Goal: Task Accomplishment & Management: Manage account settings

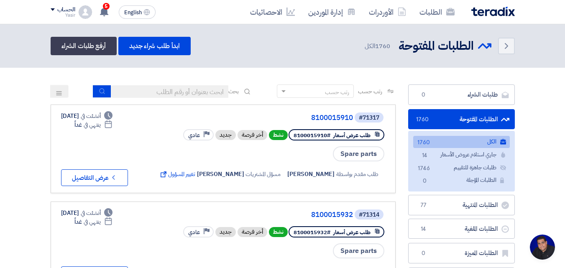
scroll to position [40, 0]
type input "4087"
click at [93, 89] on button "submit" at bounding box center [102, 91] width 18 height 13
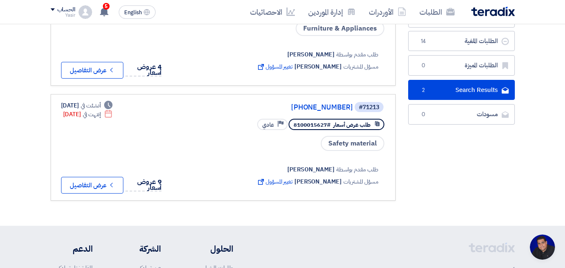
scroll to position [0, 0]
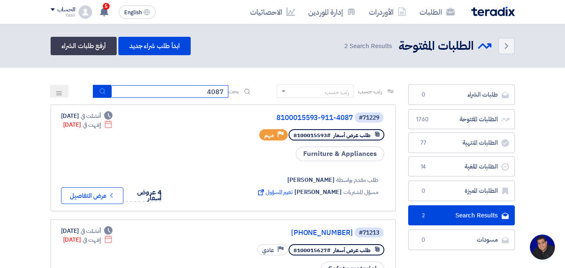
click at [157, 89] on input "4087" at bounding box center [169, 91] width 117 height 13
type input "4"
click at [171, 93] on input at bounding box center [169, 91] width 117 height 13
type input "8200000874"
click at [101, 90] on icon "submit" at bounding box center [102, 91] width 7 height 7
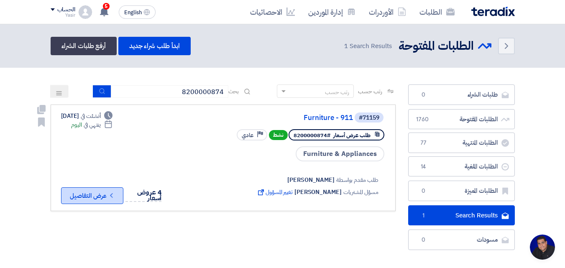
click at [98, 195] on button "Check details عرض التفاصيل" at bounding box center [92, 195] width 62 height 17
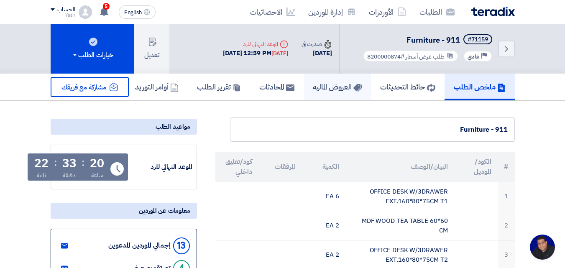
click at [342, 90] on h5 "العروض الماليه" at bounding box center [337, 87] width 49 height 10
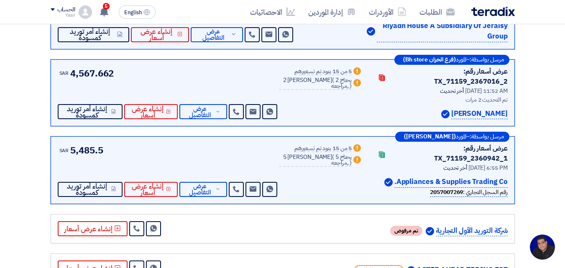
scroll to position [251, 0]
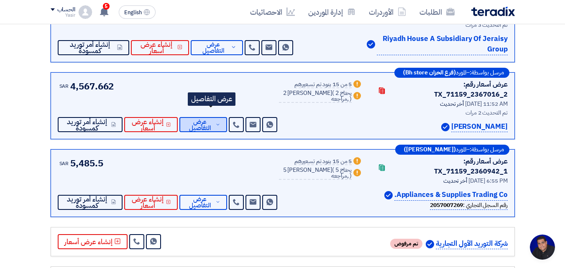
click at [212, 121] on span "عرض التفاصيل" at bounding box center [200, 125] width 28 height 13
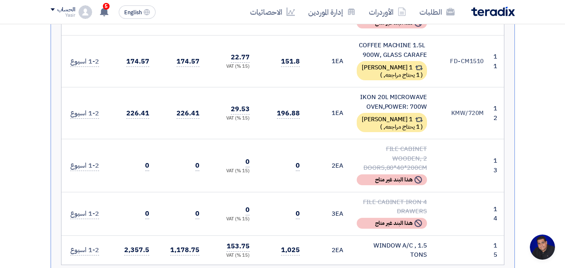
scroll to position [878, 0]
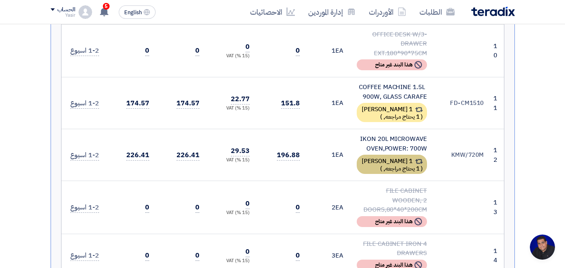
click at [384, 155] on div "1 [PERSON_NAME] ( 1 يحتاج مراجعه, )" at bounding box center [392, 164] width 70 height 19
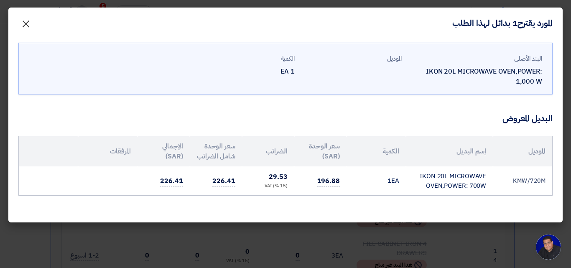
click at [22, 20] on span "×" at bounding box center [26, 23] width 10 height 25
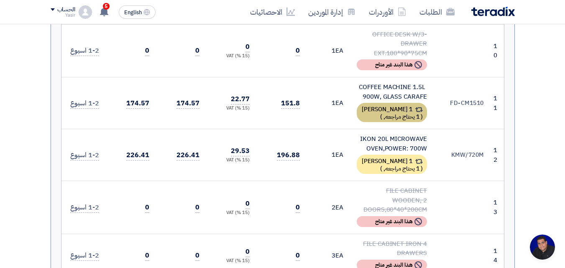
click at [397, 113] on span "1 يحتاج مراجعه," at bounding box center [402, 117] width 36 height 9
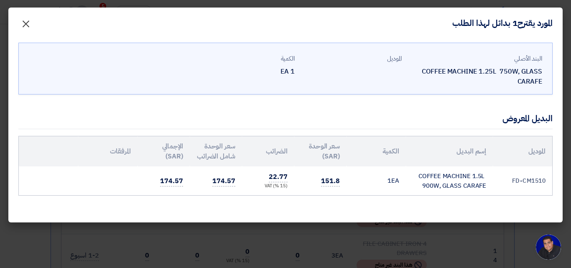
click at [23, 20] on span "×" at bounding box center [26, 23] width 10 height 25
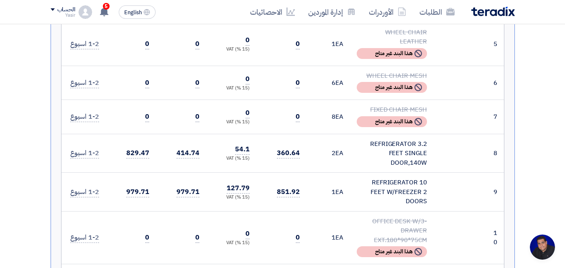
scroll to position [669, 0]
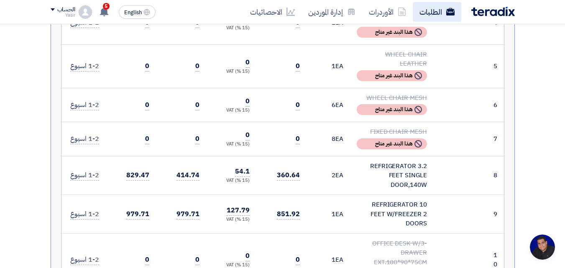
click at [422, 11] on link "الطلبات" at bounding box center [437, 12] width 49 height 20
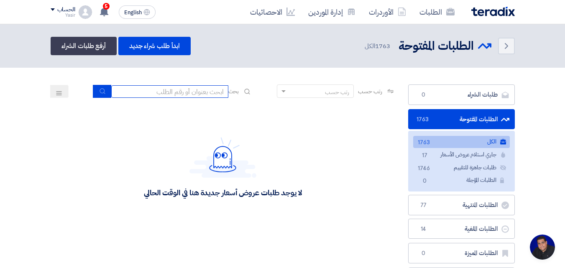
click at [192, 90] on input at bounding box center [169, 91] width 117 height 13
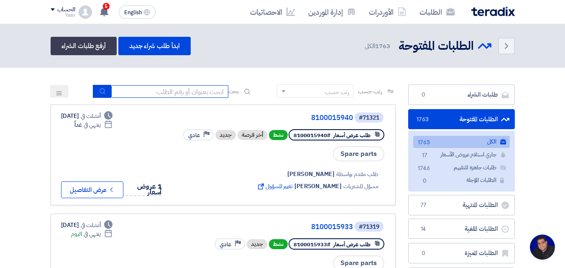
type input "911"
click at [103, 94] on icon "submit" at bounding box center [102, 91] width 7 height 7
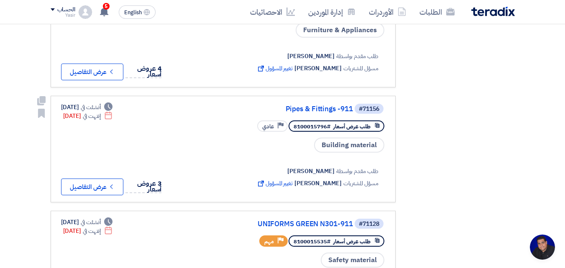
scroll to position [878, 0]
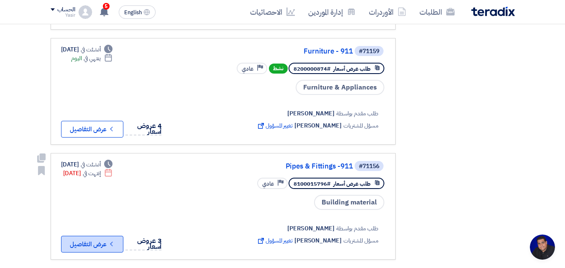
click at [125, 225] on div "Deadline أنشئت في [DATE] Deadline إنتهت في [DATE] 3 عروض أسعار Check details عر…" at bounding box center [114, 206] width 106 height 92
click at [116, 236] on button "Check details عرض التفاصيل" at bounding box center [92, 244] width 62 height 17
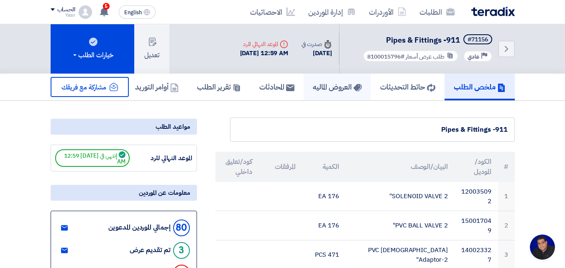
click at [340, 86] on h5 "العروض الماليه" at bounding box center [337, 87] width 49 height 10
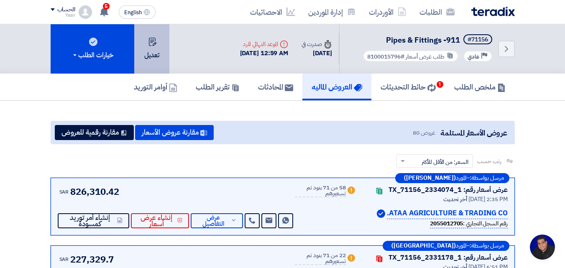
click at [161, 43] on button "تعديل" at bounding box center [151, 48] width 35 height 49
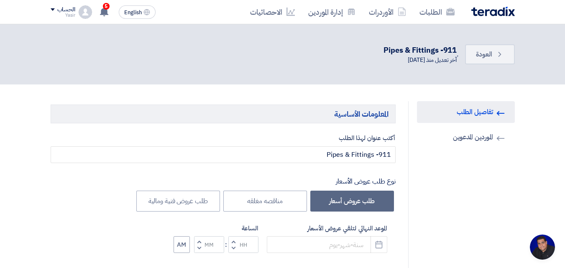
type input "[DATE]"
type input "12"
type input "59"
